Goal: Task Accomplishment & Management: Manage account settings

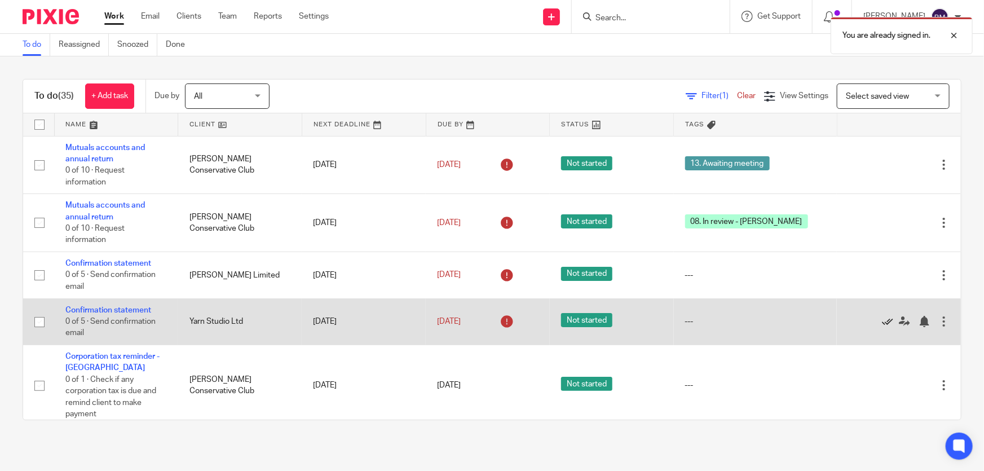
click at [882, 320] on icon at bounding box center [887, 321] width 11 height 11
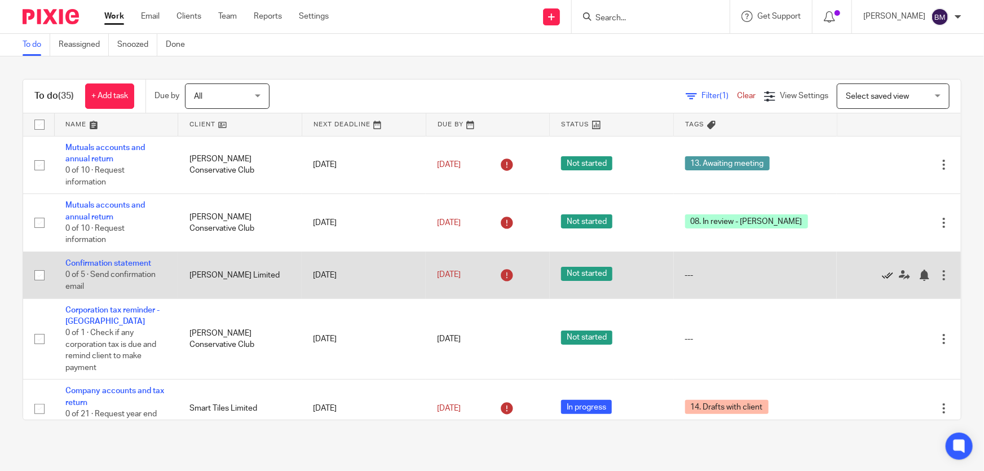
click at [882, 272] on icon at bounding box center [887, 274] width 11 height 11
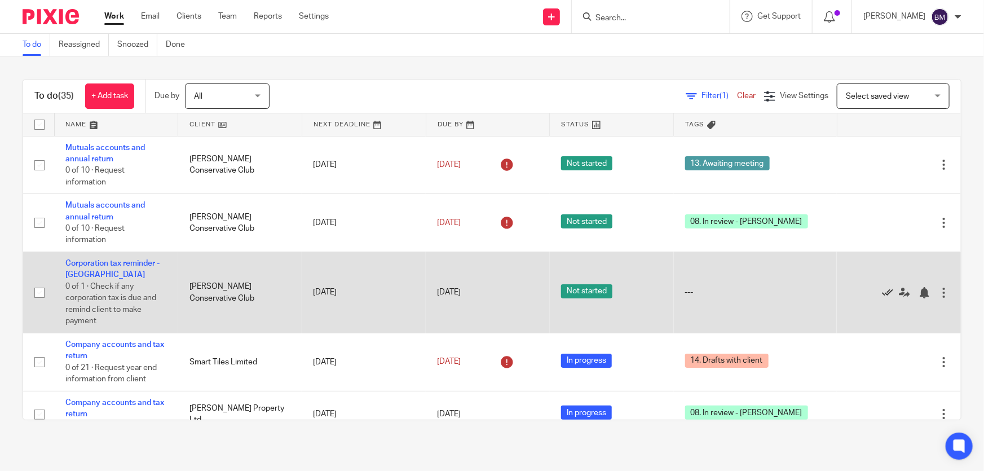
click at [882, 289] on icon at bounding box center [887, 292] width 11 height 11
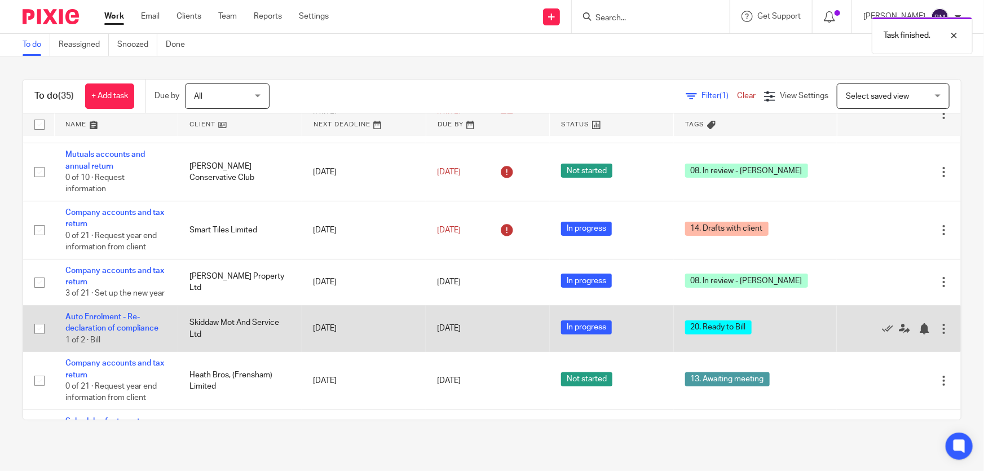
scroll to position [102, 0]
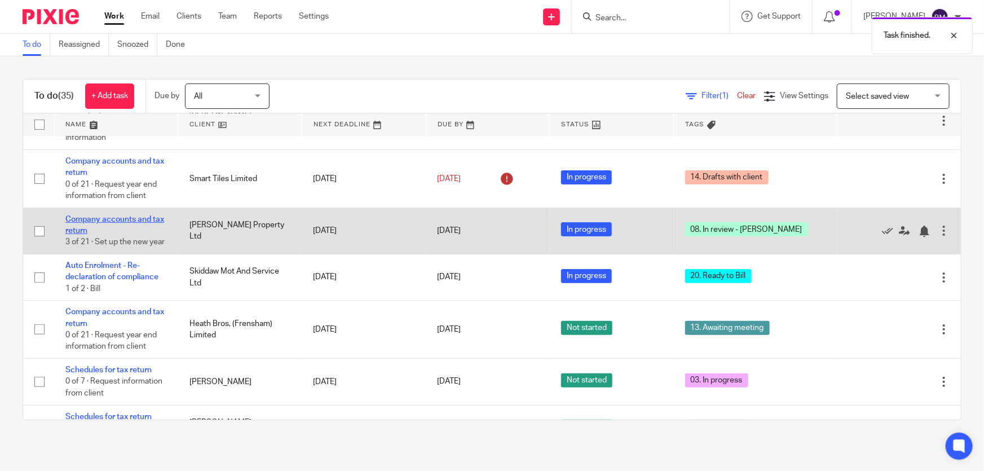
click at [78, 219] on link "Company accounts and tax return" at bounding box center [114, 224] width 99 height 19
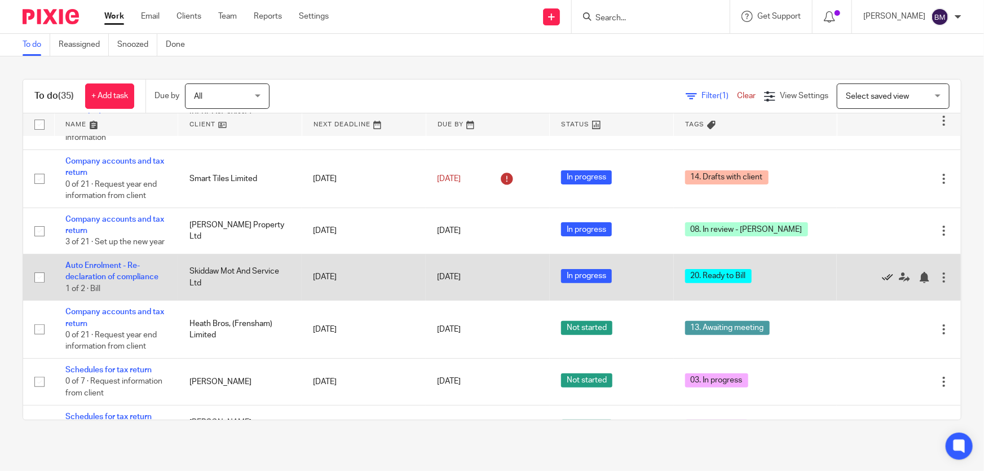
click at [882, 283] on icon at bounding box center [887, 277] width 11 height 11
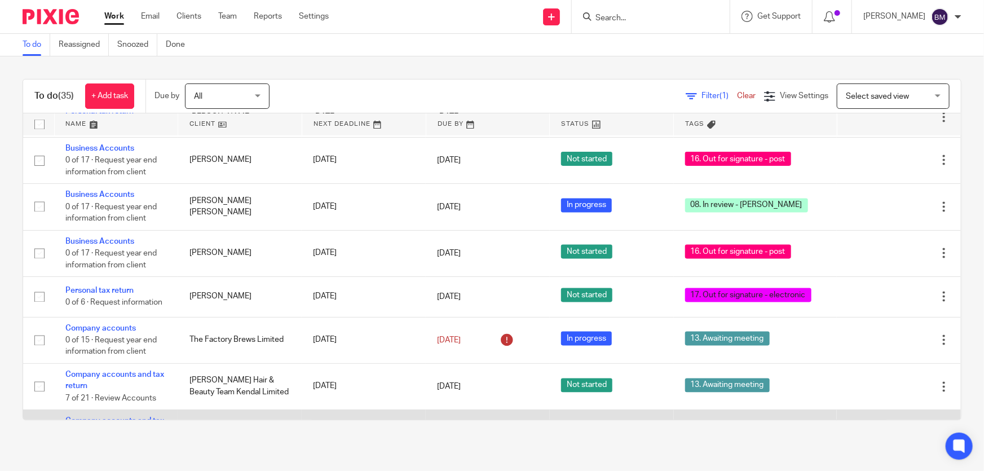
scroll to position [1165, 0]
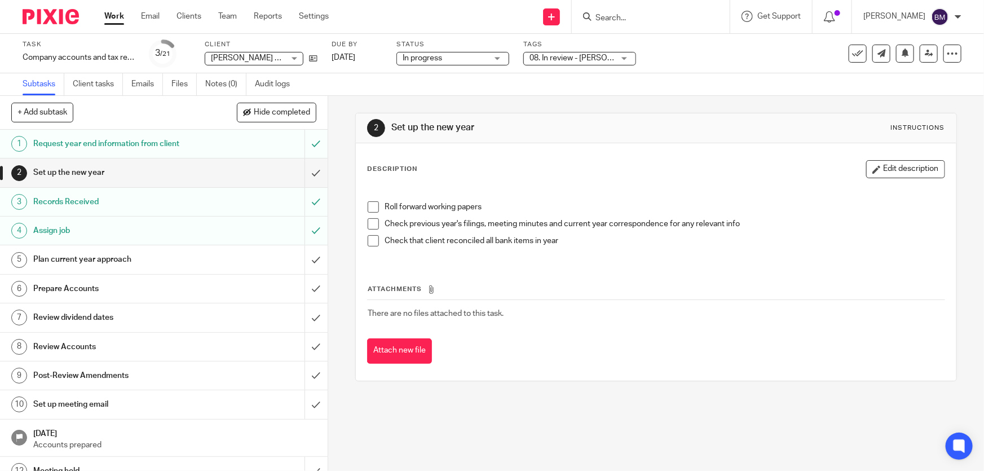
click at [578, 62] on span "08. In review - Ben" at bounding box center [571, 58] width 85 height 12
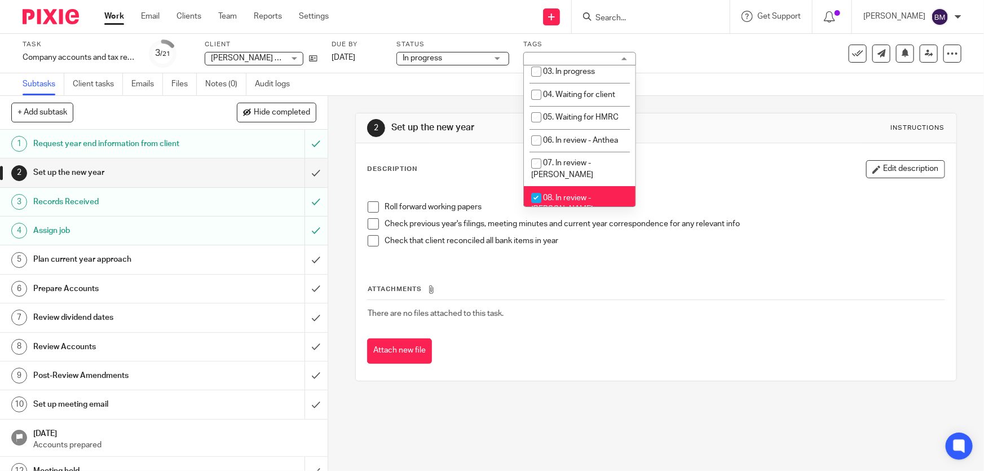
click at [555, 192] on li "08. In review - Ben" at bounding box center [580, 203] width 112 height 34
checkbox input "false"
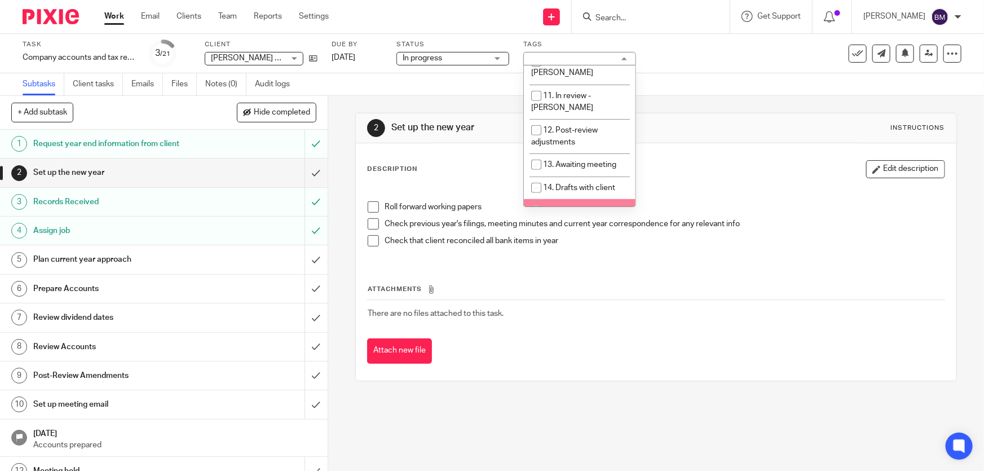
scroll to position [307, 0]
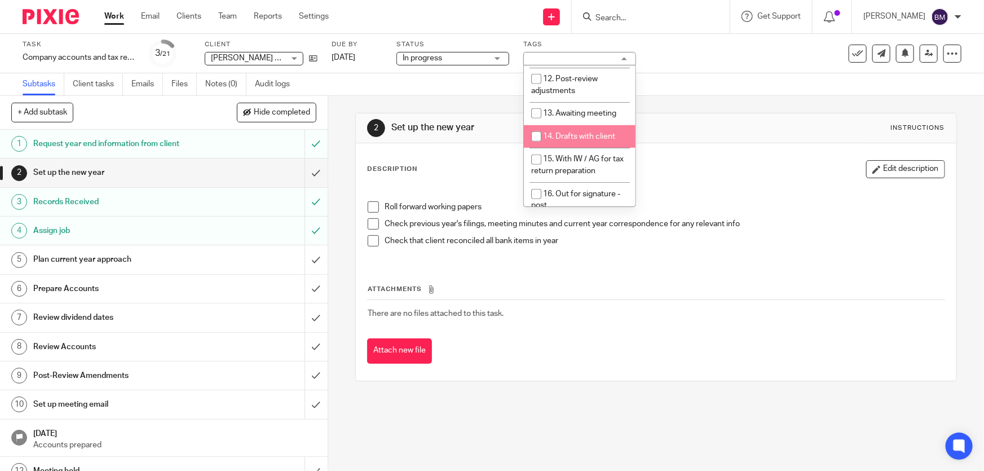
drag, startPoint x: 573, startPoint y: 87, endPoint x: 566, endPoint y: 86, distance: 6.9
click at [571, 132] on span "14. Drafts with client" at bounding box center [579, 136] width 72 height 8
checkbox input "true"
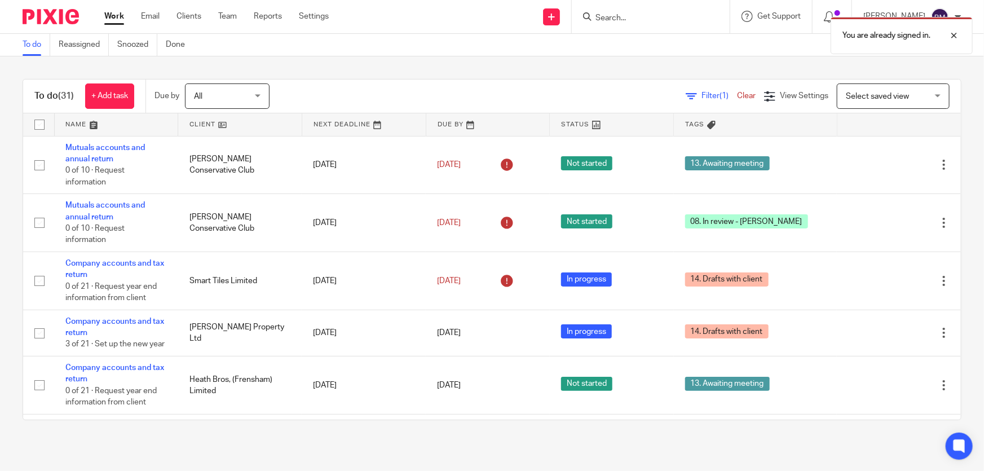
drag, startPoint x: 691, startPoint y: 32, endPoint x: 676, endPoint y: 20, distance: 19.2
click at [681, 24] on div "You are already signed in." at bounding box center [732, 32] width 481 height 43
click at [676, 19] on div "You are already signed in." at bounding box center [732, 32] width 481 height 43
click at [961, 34] on div "You are already signed in." at bounding box center [901, 35] width 142 height 37
click at [956, 37] on p "You are already signed in." at bounding box center [957, 35] width 88 height 11
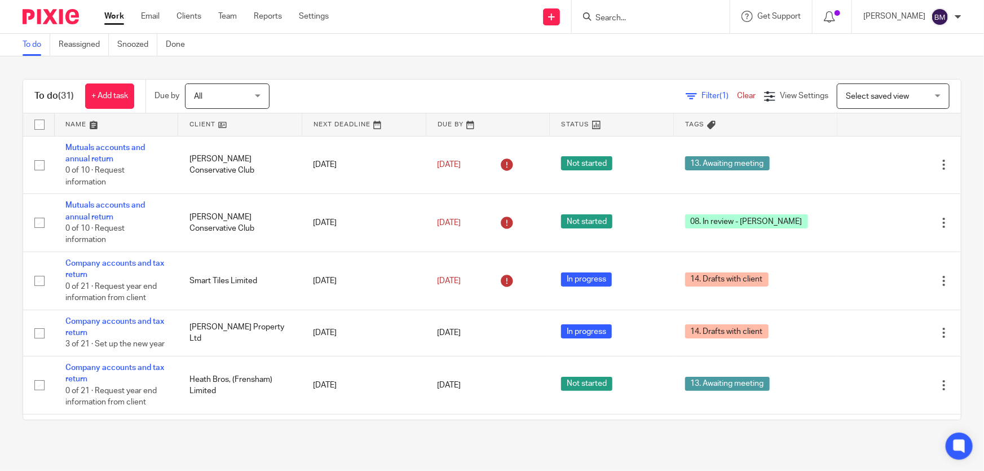
drag, startPoint x: 640, startPoint y: 20, endPoint x: 633, endPoint y: 18, distance: 7.7
click at [636, 19] on input "Search" at bounding box center [644, 19] width 101 height 10
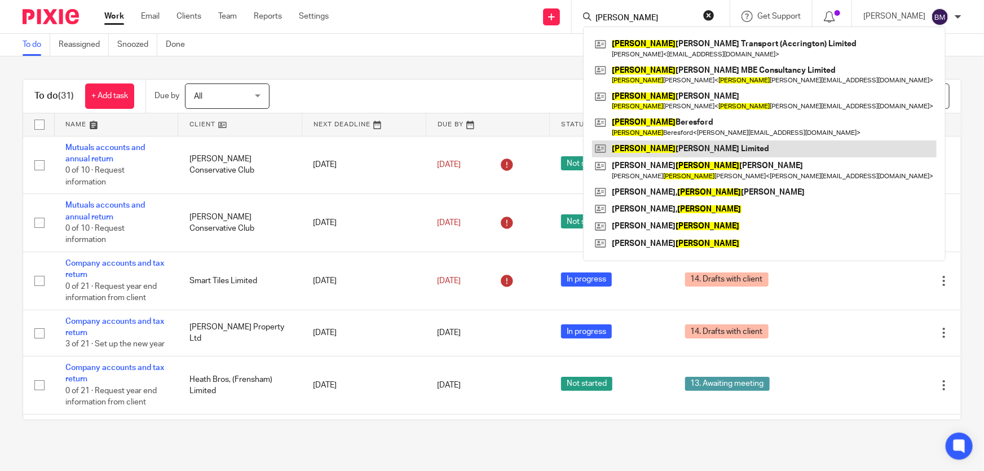
type input "peter"
click at [698, 148] on link at bounding box center [764, 148] width 344 height 17
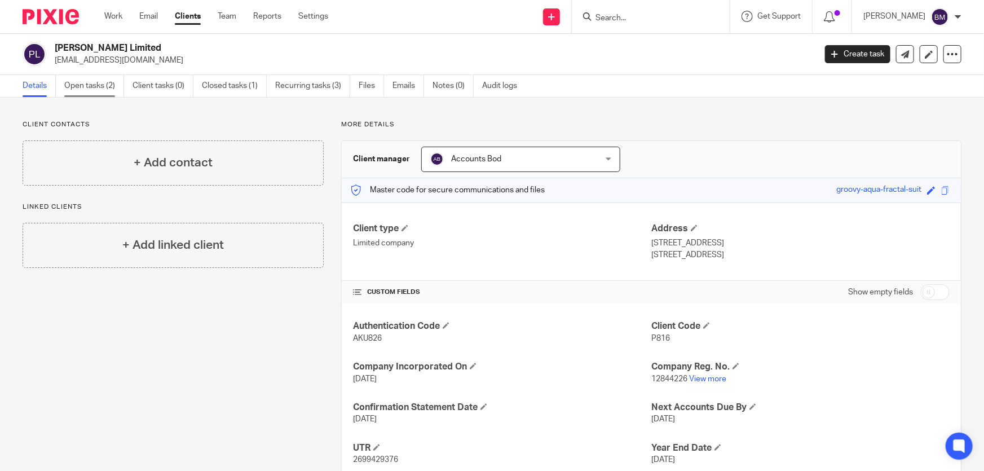
click at [107, 91] on link "Open tasks (2)" at bounding box center [94, 86] width 60 height 22
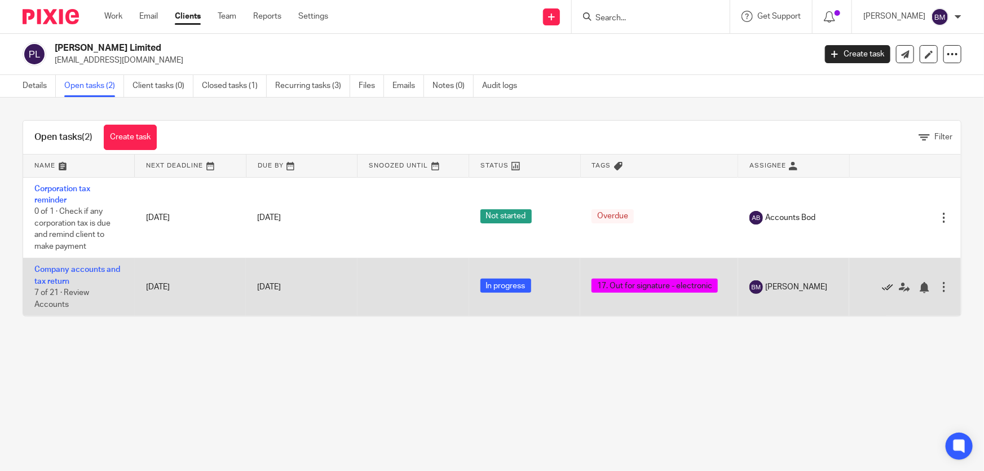
click at [882, 285] on icon at bounding box center [887, 287] width 11 height 11
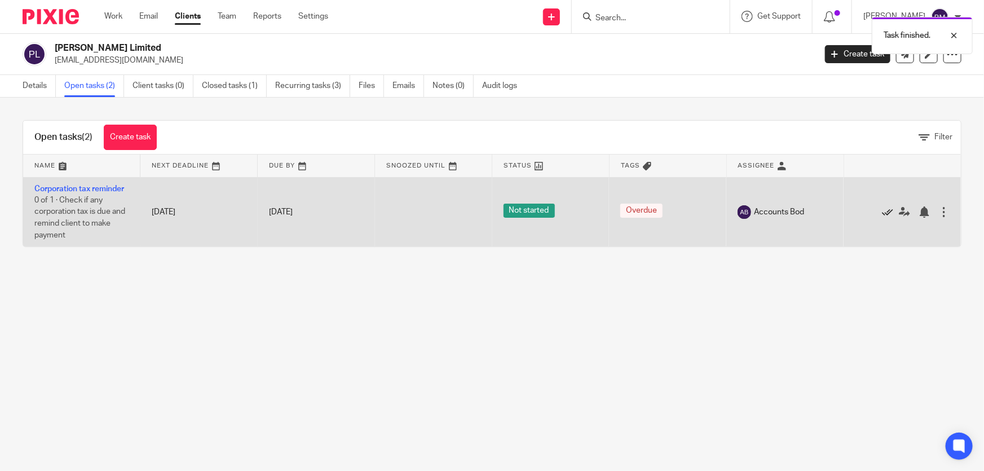
click at [882, 213] on icon at bounding box center [887, 211] width 11 height 11
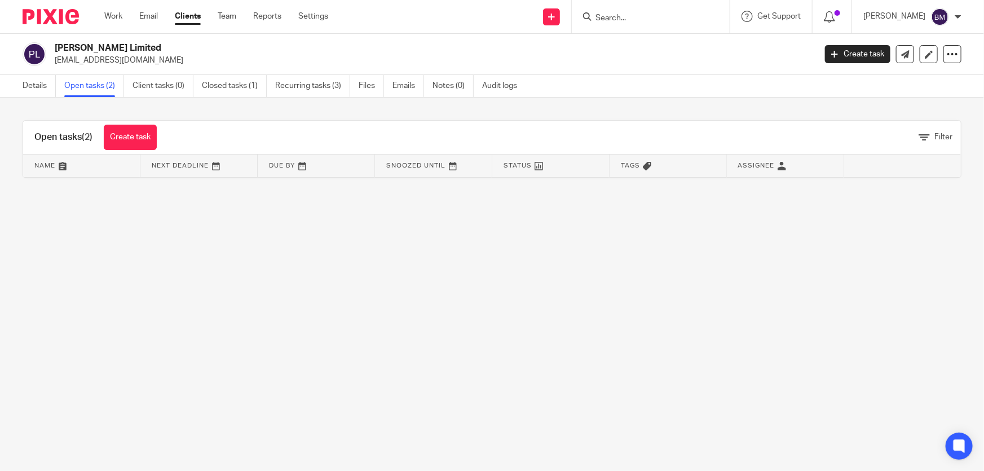
click at [104, 87] on link "Open tasks (2)" at bounding box center [94, 86] width 60 height 22
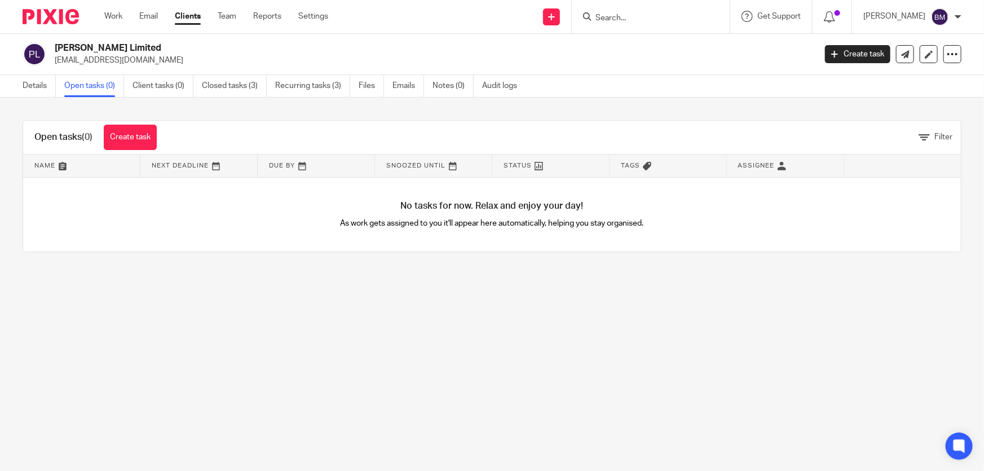
click at [661, 29] on div at bounding box center [651, 16] width 158 height 33
click at [661, 20] on input "Search" at bounding box center [644, 19] width 101 height 10
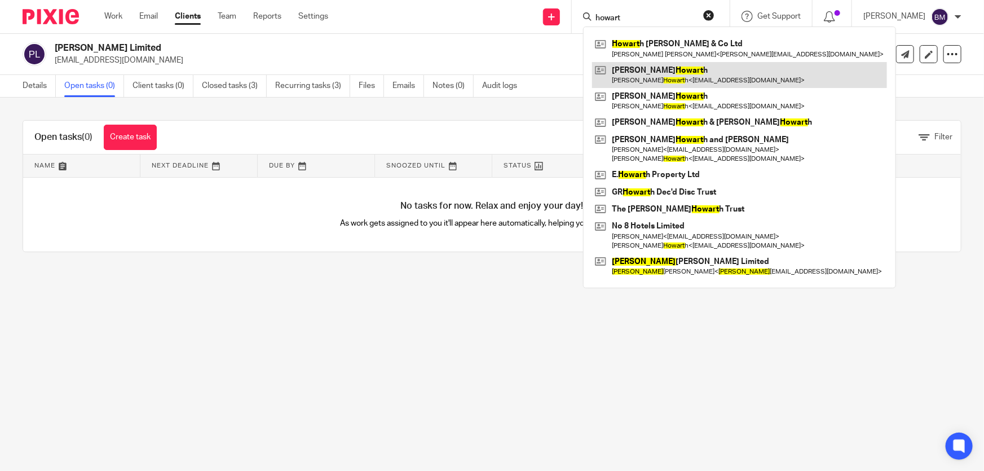
type input "howart"
click at [683, 75] on link at bounding box center [739, 75] width 295 height 26
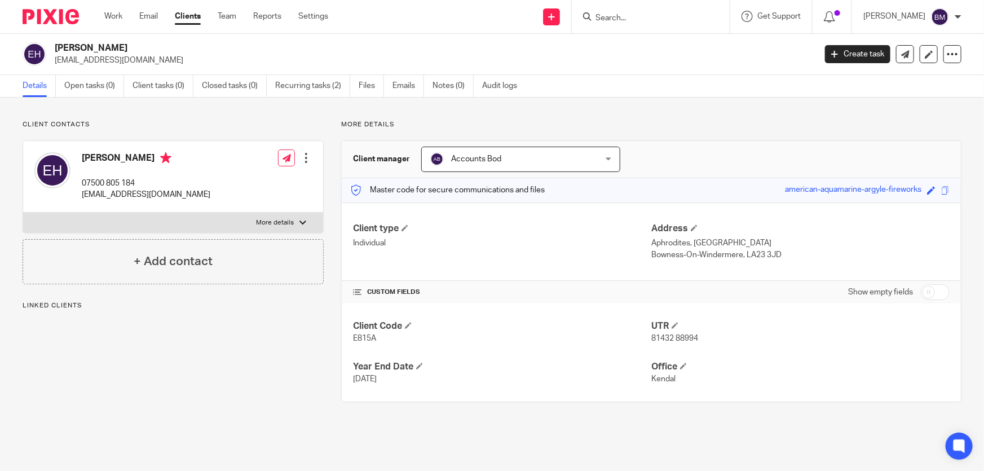
drag, startPoint x: 649, startPoint y: 23, endPoint x: 640, endPoint y: 23, distance: 9.0
click at [643, 23] on div at bounding box center [651, 16] width 158 height 33
click at [644, 14] on input "Search" at bounding box center [644, 19] width 101 height 10
type input "e.h"
click at [672, 43] on link at bounding box center [662, 44] width 140 height 17
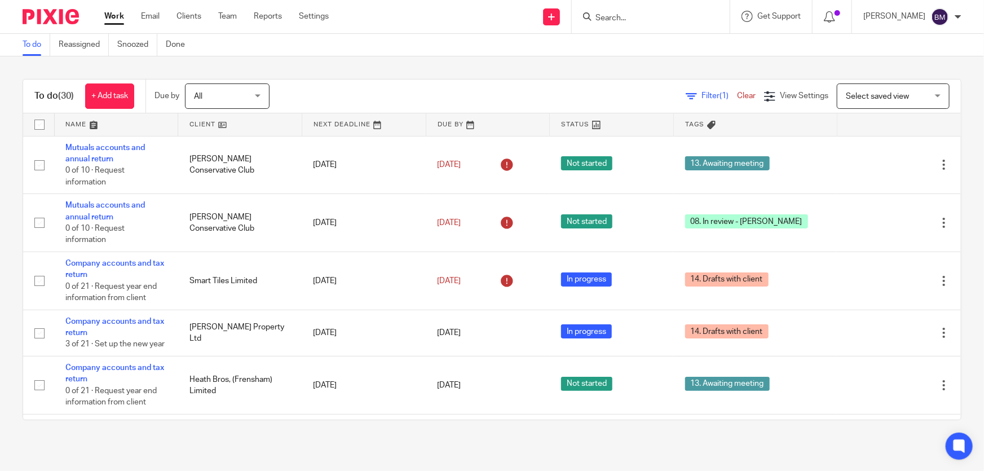
drag, startPoint x: 676, startPoint y: 24, endPoint x: 671, endPoint y: 21, distance: 6.6
click at [673, 23] on div at bounding box center [651, 16] width 158 height 33
click at [665, 19] on input "Search" at bounding box center [644, 19] width 101 height 10
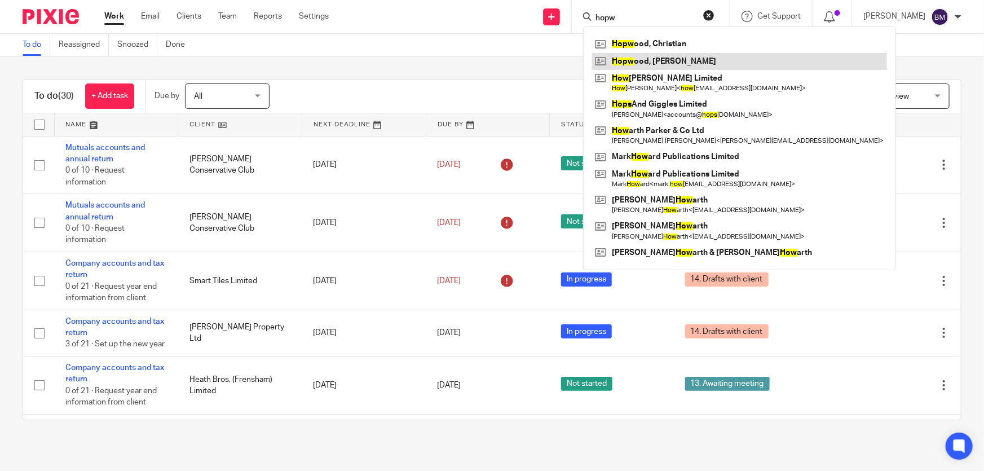
type input "hopw"
click at [682, 60] on link at bounding box center [739, 61] width 295 height 17
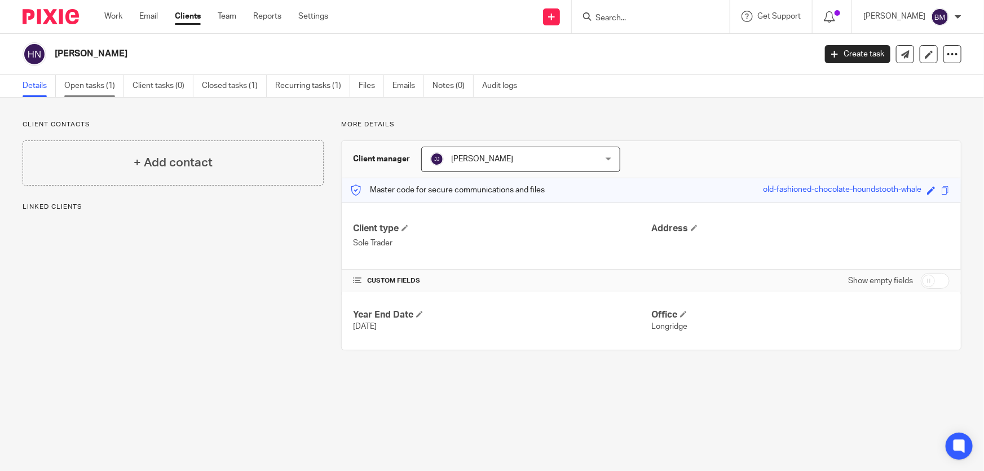
click at [90, 79] on link "Open tasks (1)" at bounding box center [94, 86] width 60 height 22
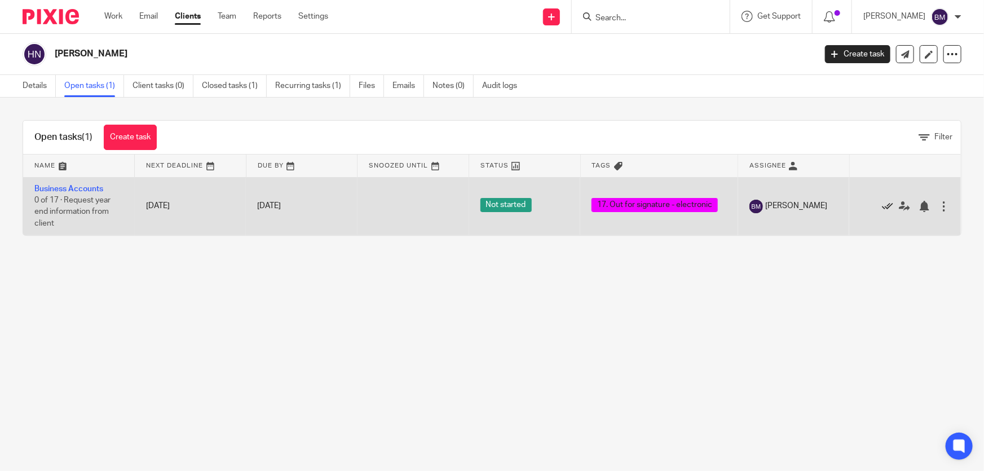
click at [882, 205] on icon at bounding box center [887, 206] width 11 height 11
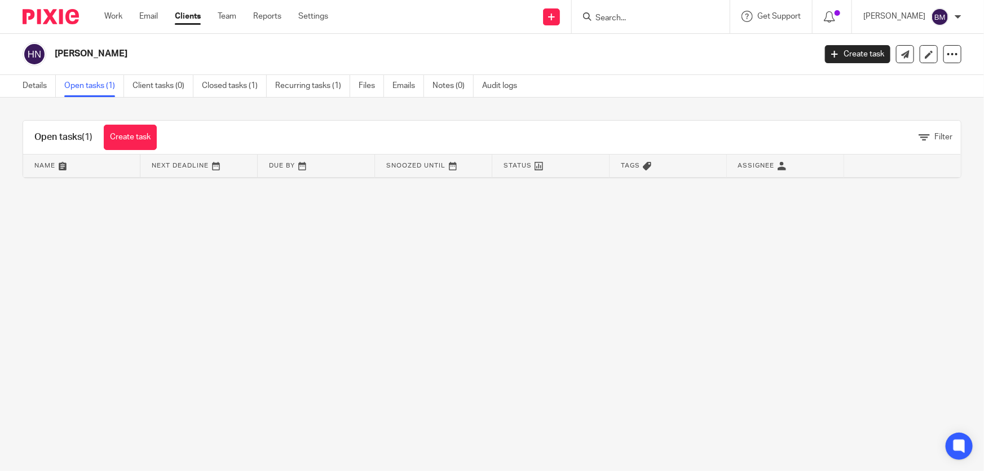
click at [635, 12] on form at bounding box center [654, 17] width 120 height 14
click at [642, 16] on input "Search" at bounding box center [644, 19] width 101 height 10
type input "e.h"
click at [652, 40] on link at bounding box center [662, 44] width 140 height 17
